Goal: Information Seeking & Learning: Learn about a topic

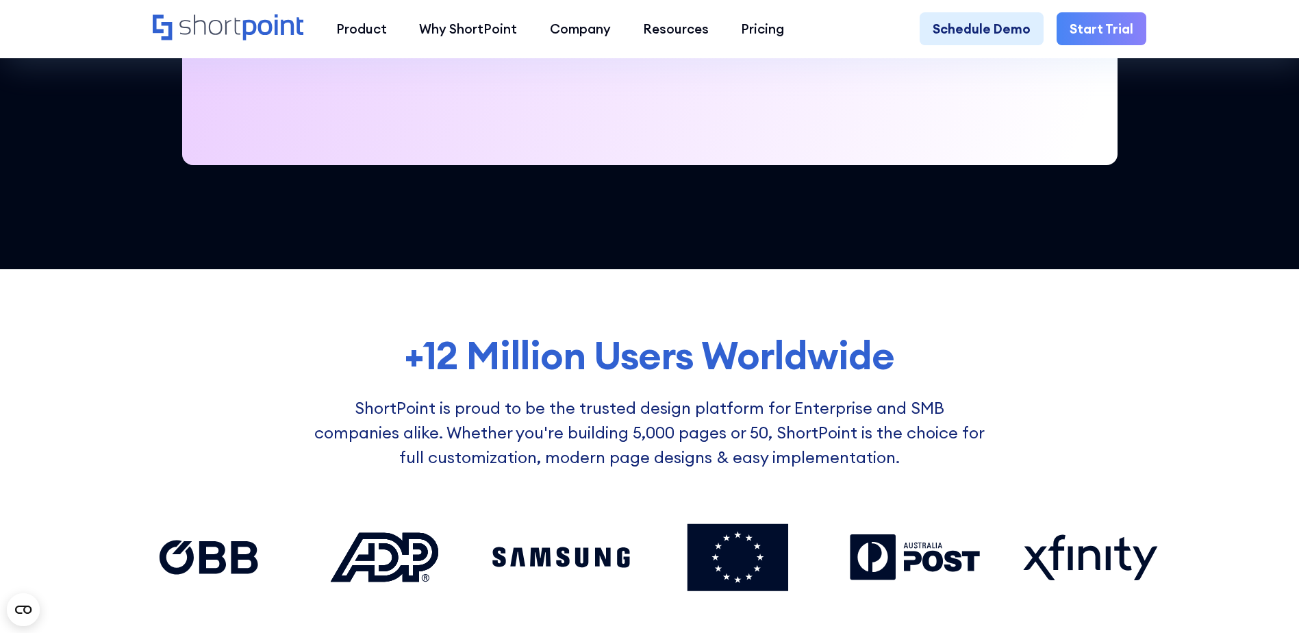
scroll to position [890, 0]
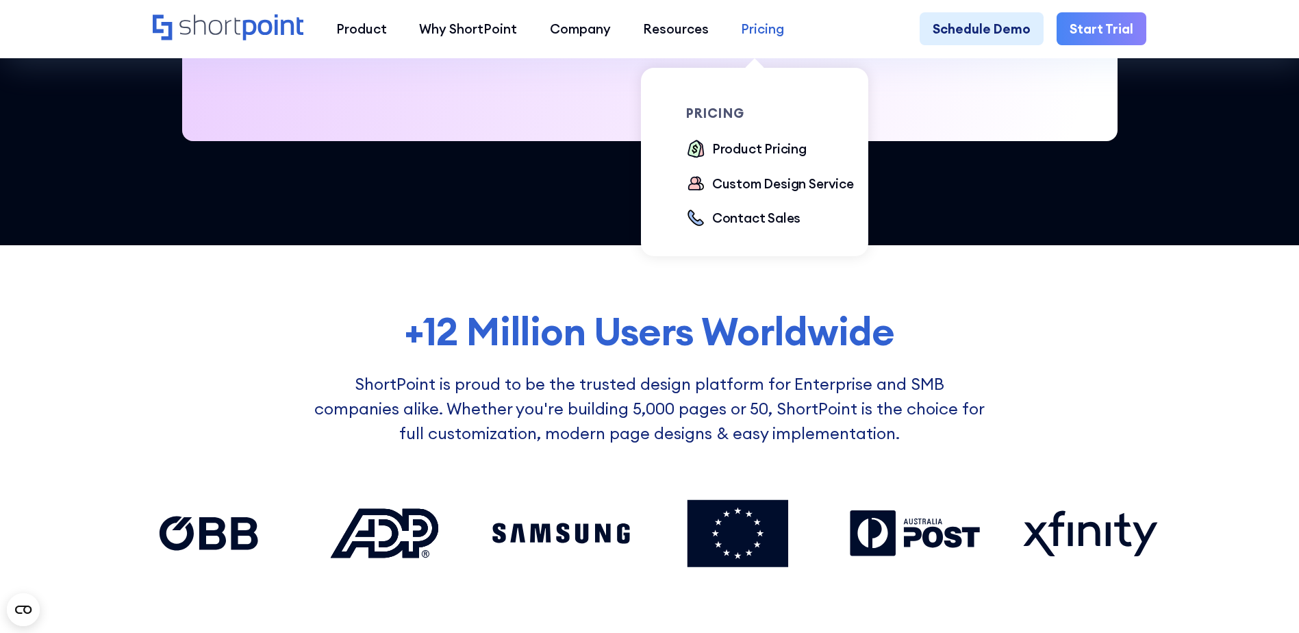
click at [764, 37] on div "Pricing" at bounding box center [762, 28] width 43 height 19
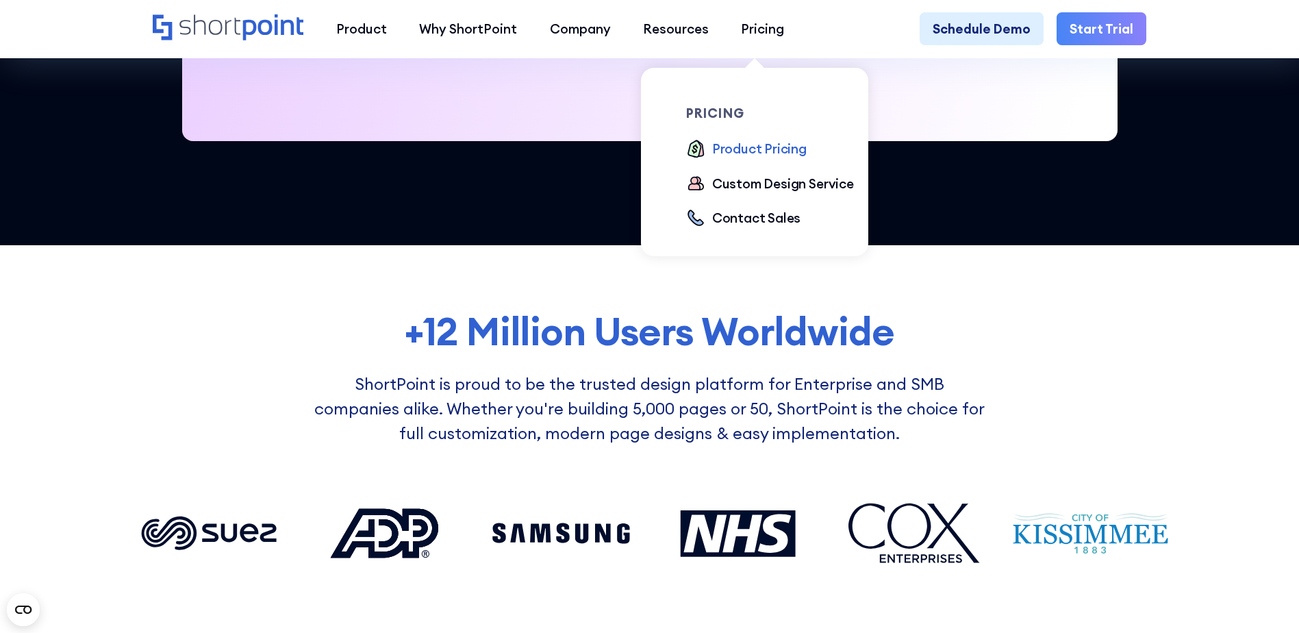
click at [737, 151] on div "Product Pricing" at bounding box center [759, 148] width 95 height 19
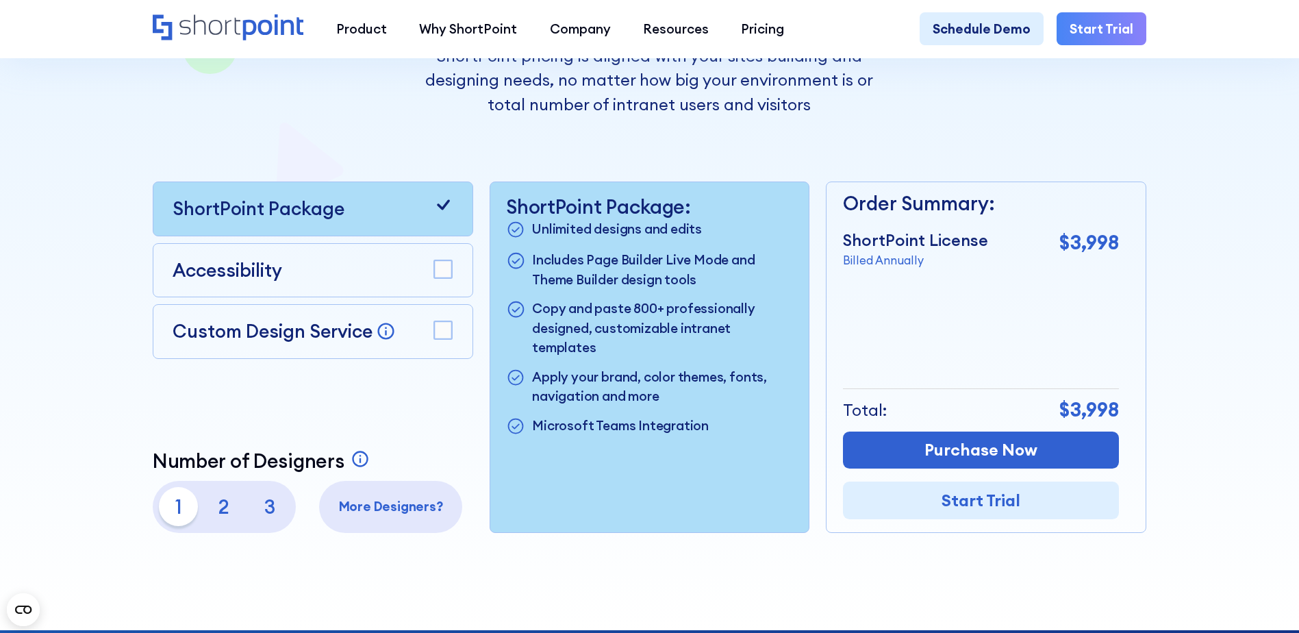
scroll to position [342, 0]
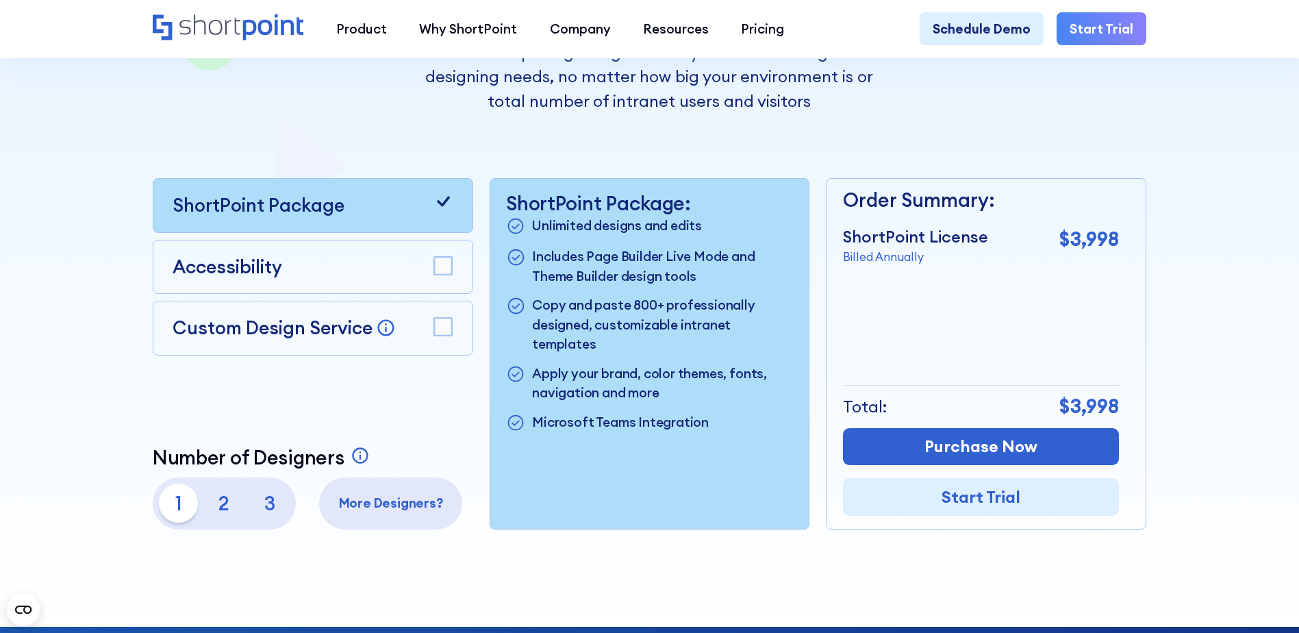
click at [434, 268] on rect at bounding box center [443, 266] width 18 height 18
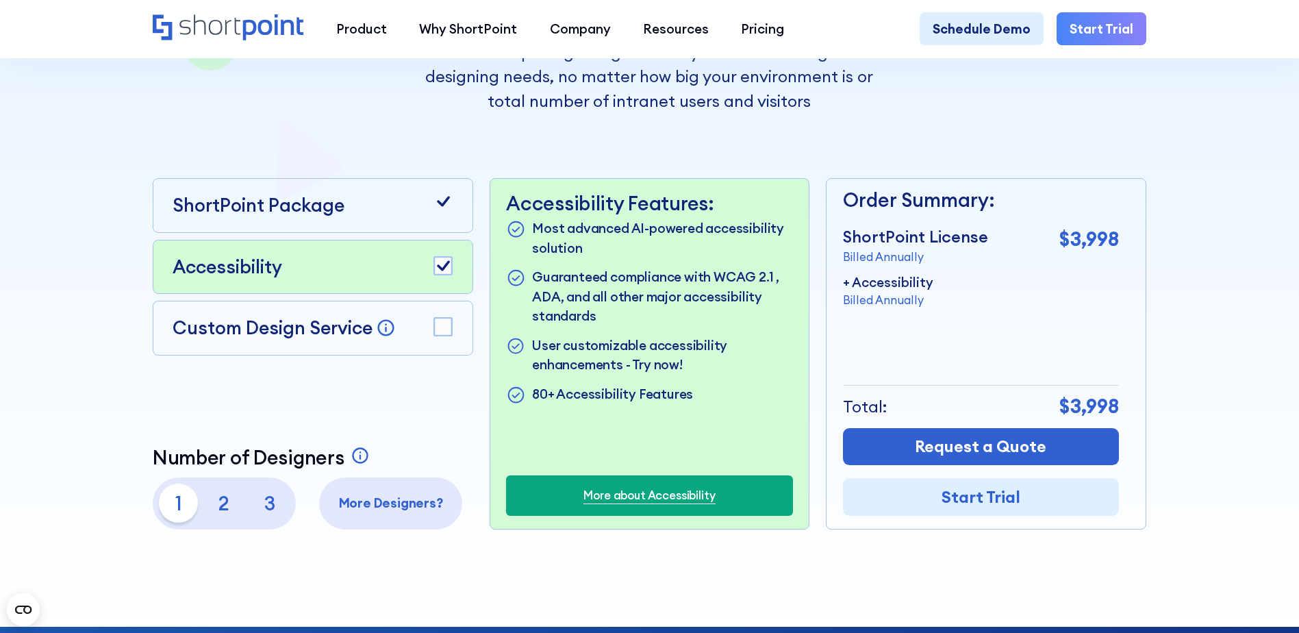
click at [434, 268] on rect at bounding box center [443, 266] width 18 height 18
click at [450, 331] on rect at bounding box center [443, 327] width 18 height 18
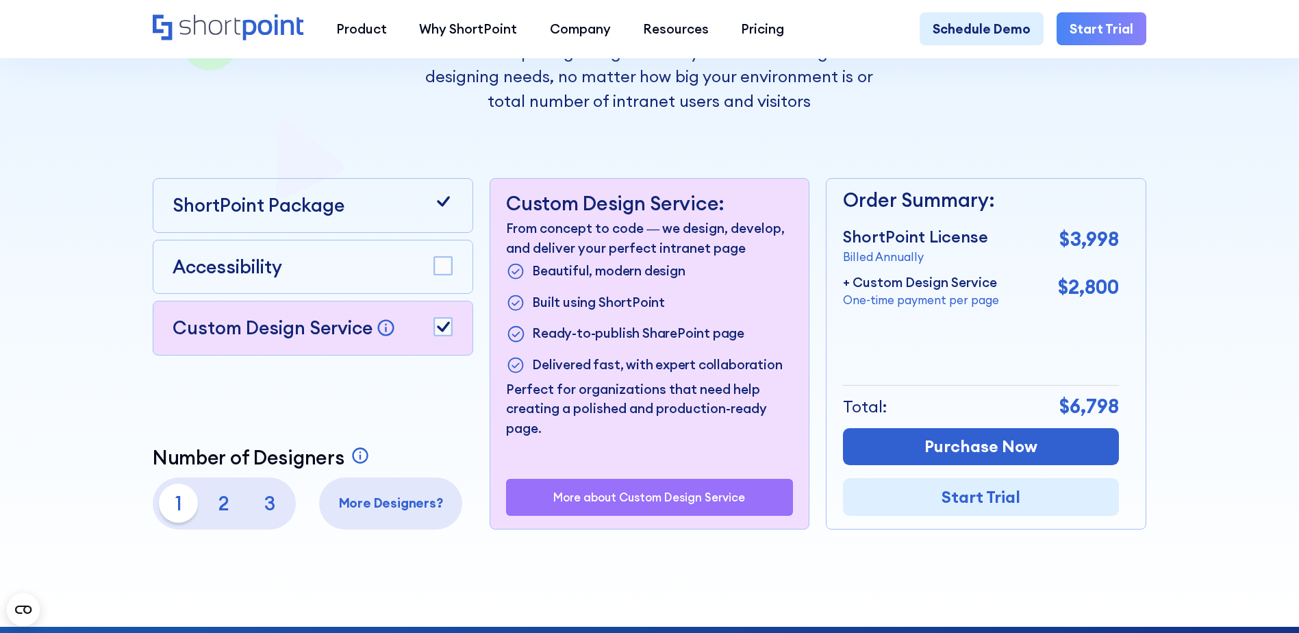
click at [449, 331] on rect at bounding box center [443, 327] width 18 height 18
click at [277, 143] on div "Pricing that makes sense ShortPoint pricing is aligned with your sites building…" at bounding box center [650, 191] width 994 height 677
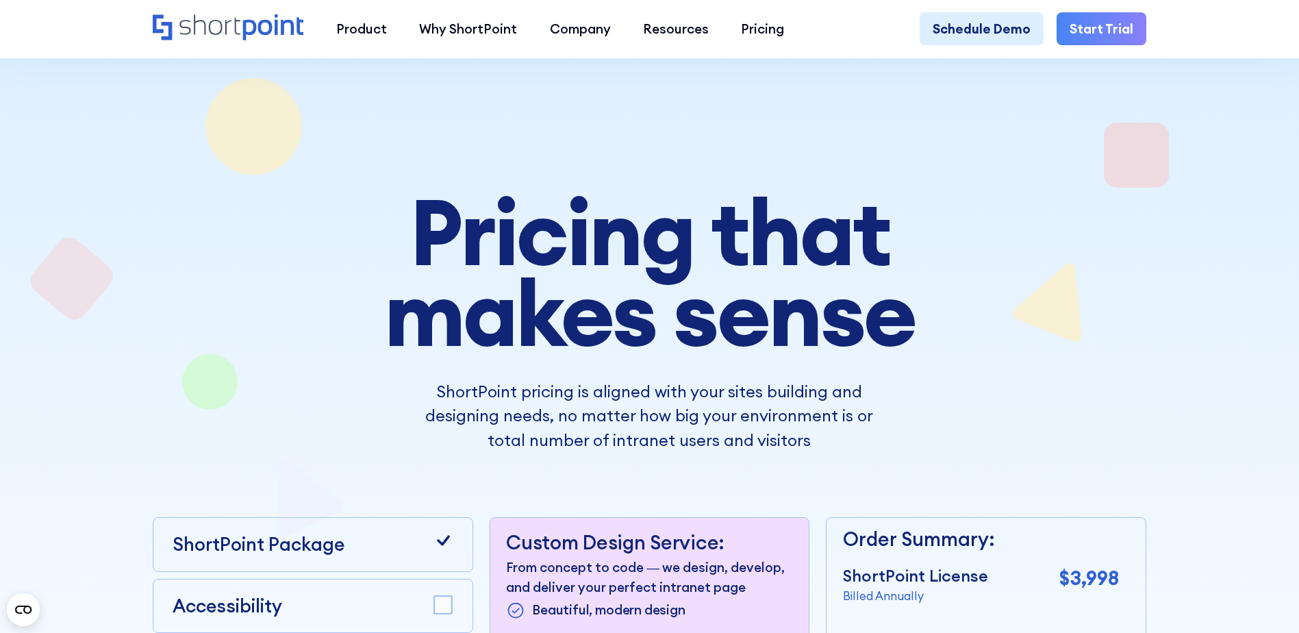
scroll to position [0, 0]
